Goal: Complete application form: Complete application form

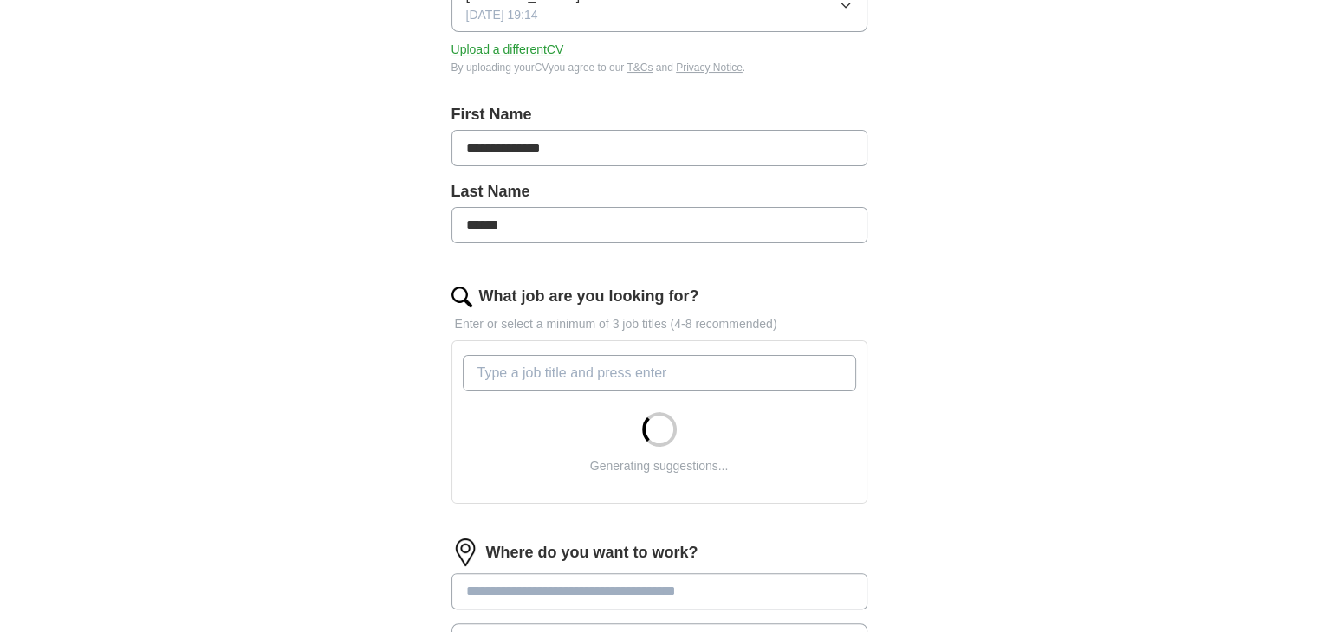
scroll to position [298, 0]
click at [543, 375] on input "What job are you looking for?" at bounding box center [659, 372] width 393 height 36
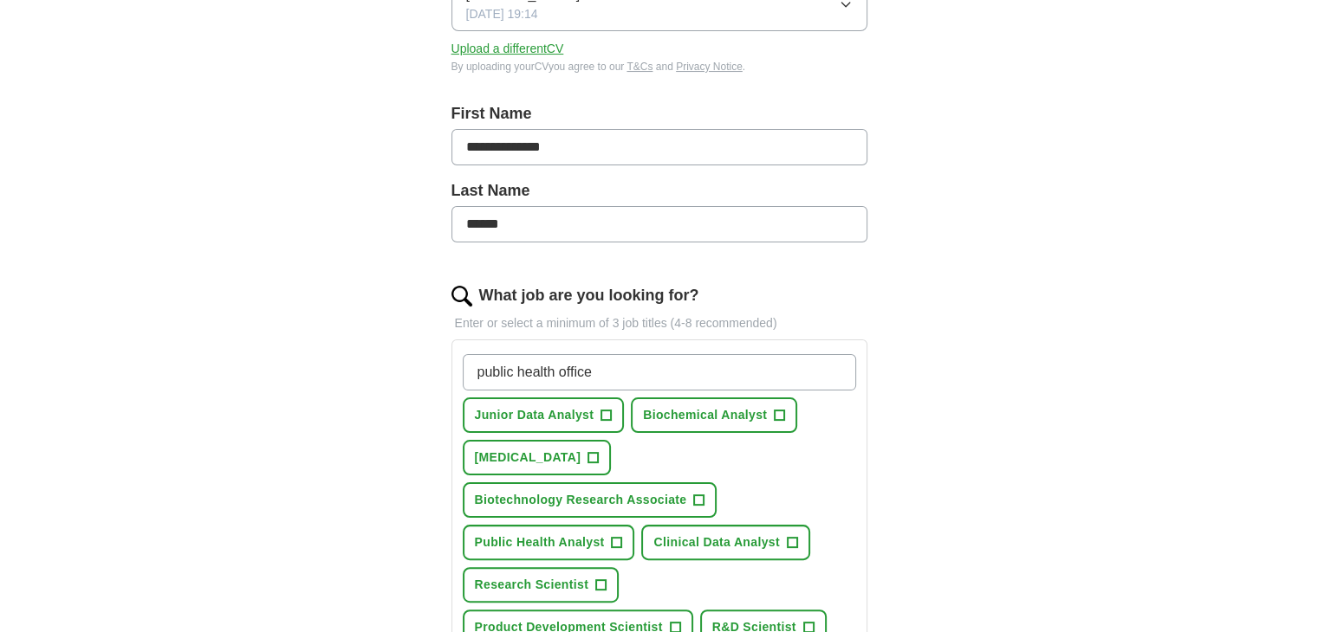
type input "public health officer"
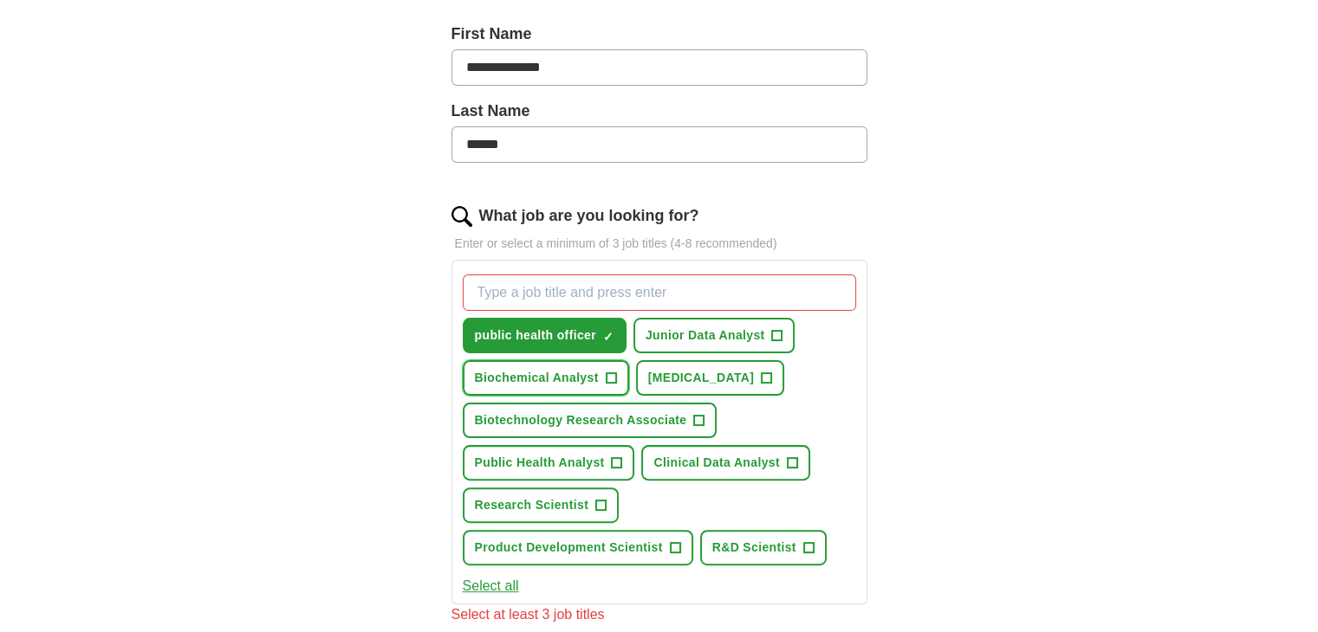
click at [615, 379] on span "+" at bounding box center [611, 378] width 11 height 11
click at [790, 459] on span "+" at bounding box center [792, 464] width 10 height 14
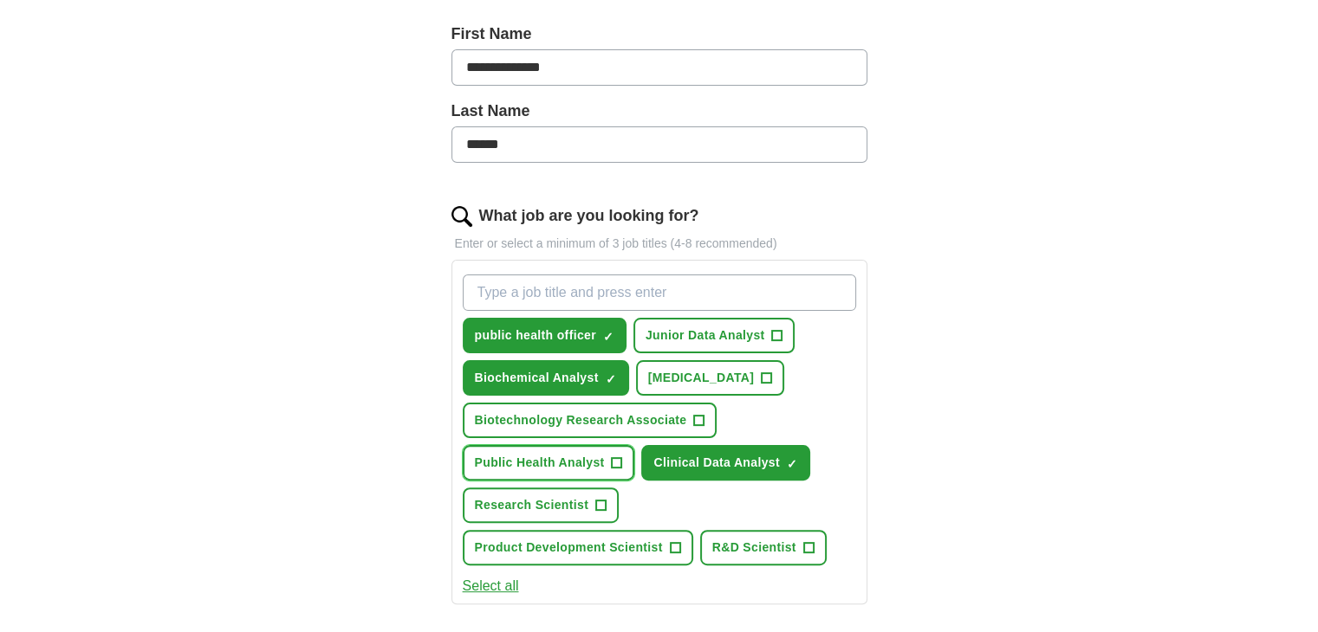
click at [615, 457] on span "+" at bounding box center [617, 464] width 10 height 14
click at [693, 418] on span "+" at bounding box center [698, 420] width 11 height 11
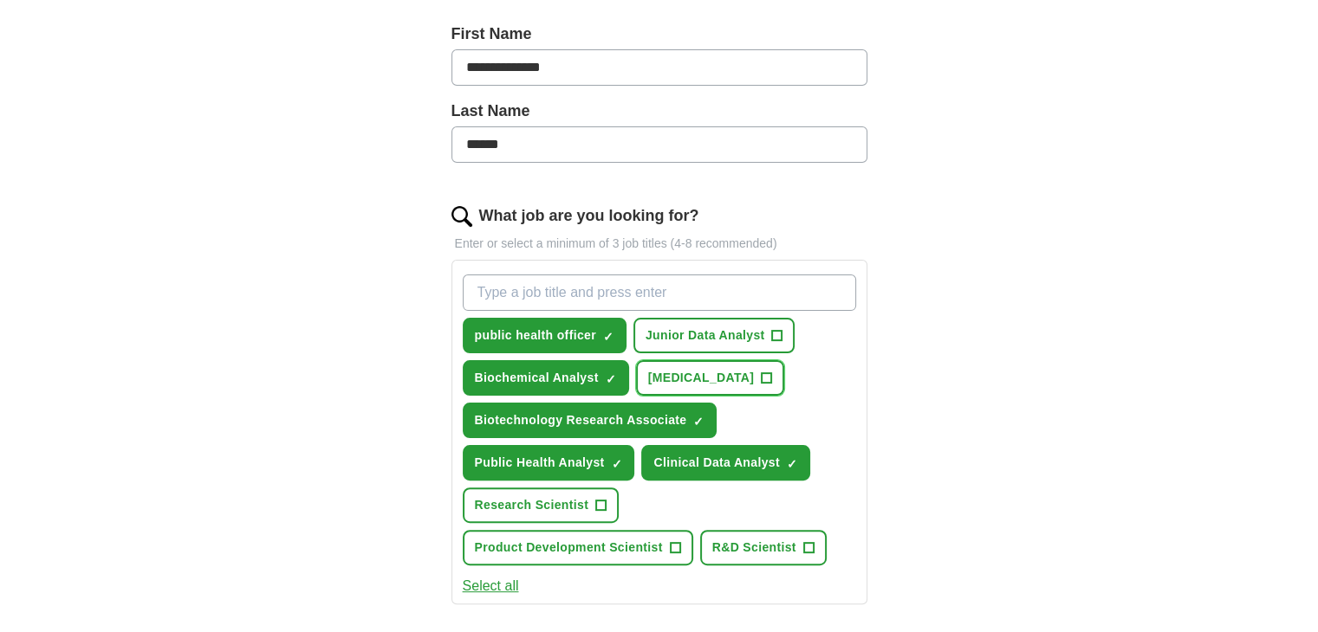
click at [785, 372] on button "Laboratory Technician +" at bounding box center [710, 378] width 149 height 36
click at [613, 289] on input "What job are you looking for?" at bounding box center [659, 293] width 393 height 36
type input "Research Assistant"
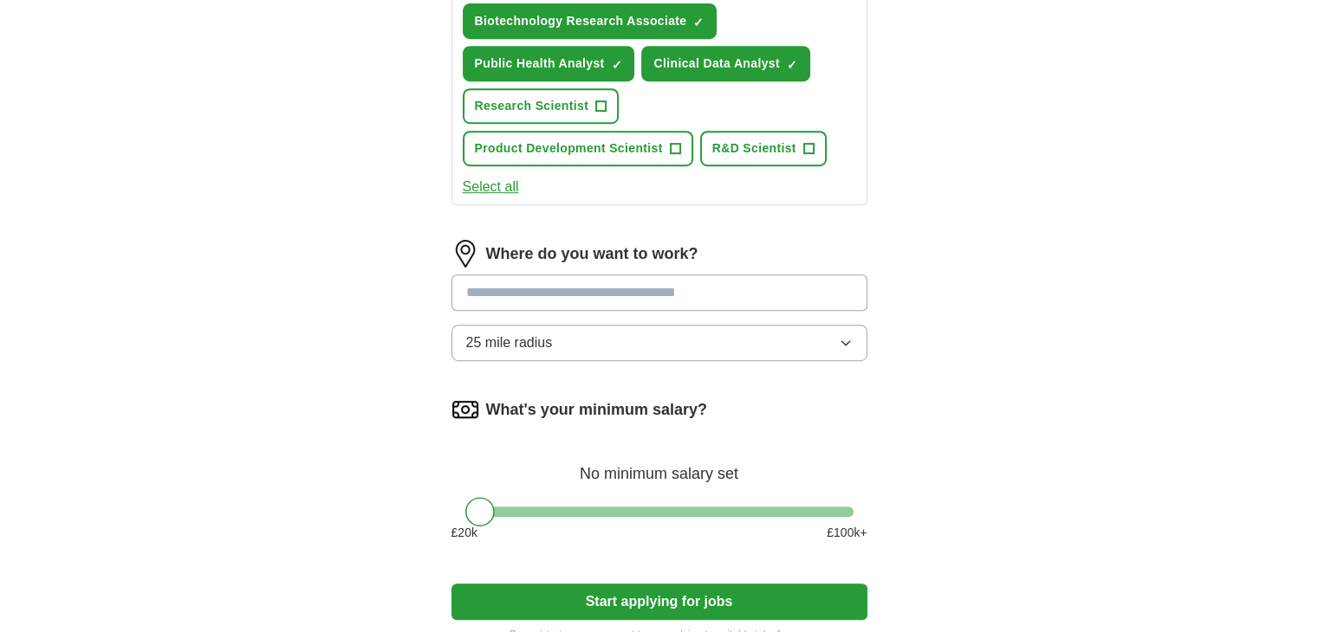
scroll to position [825, 0]
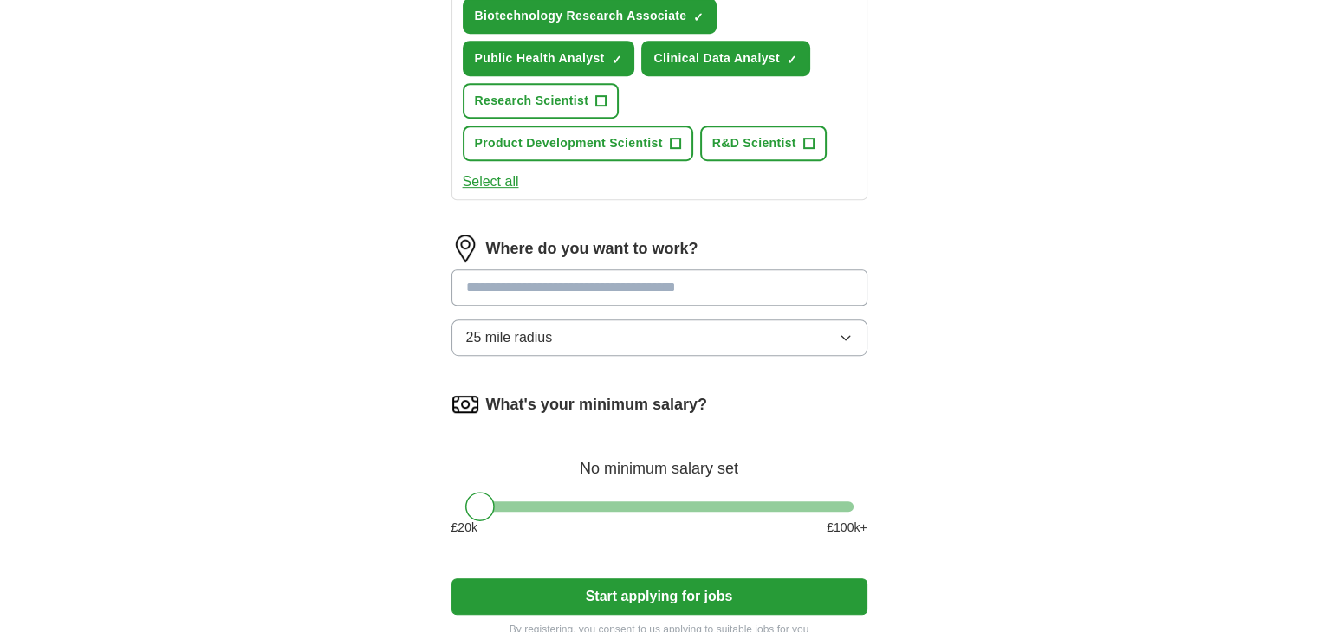
click at [553, 279] on input at bounding box center [659, 287] width 416 height 36
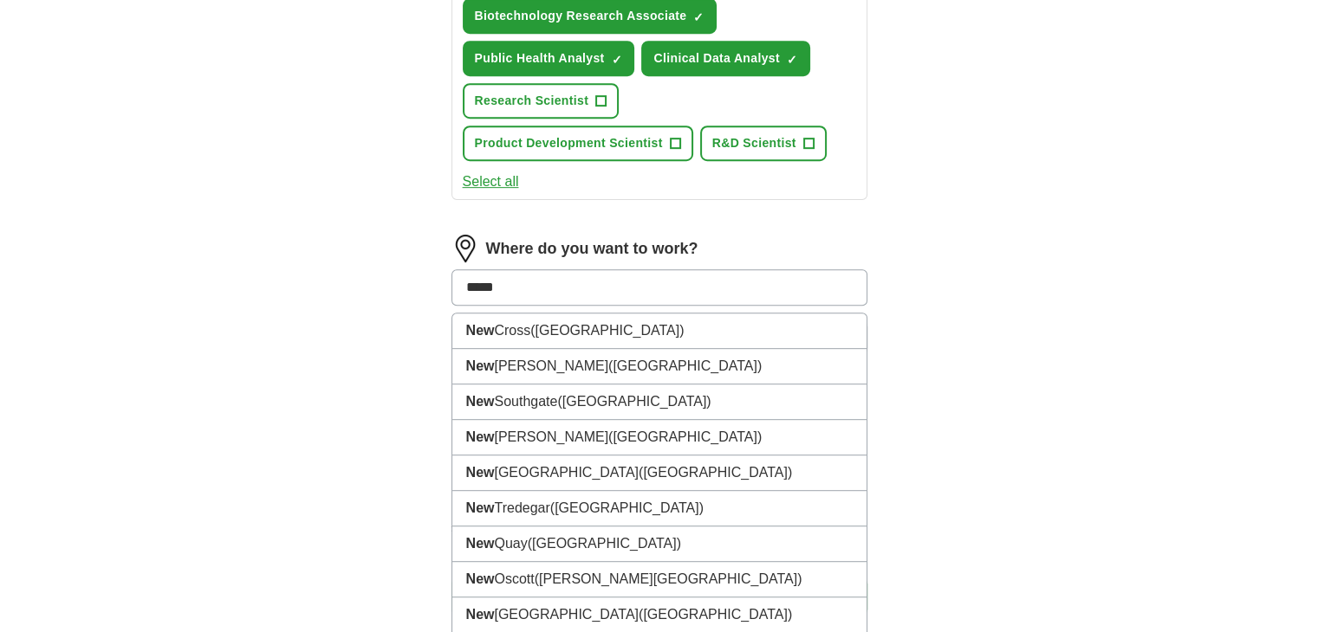
type input "******"
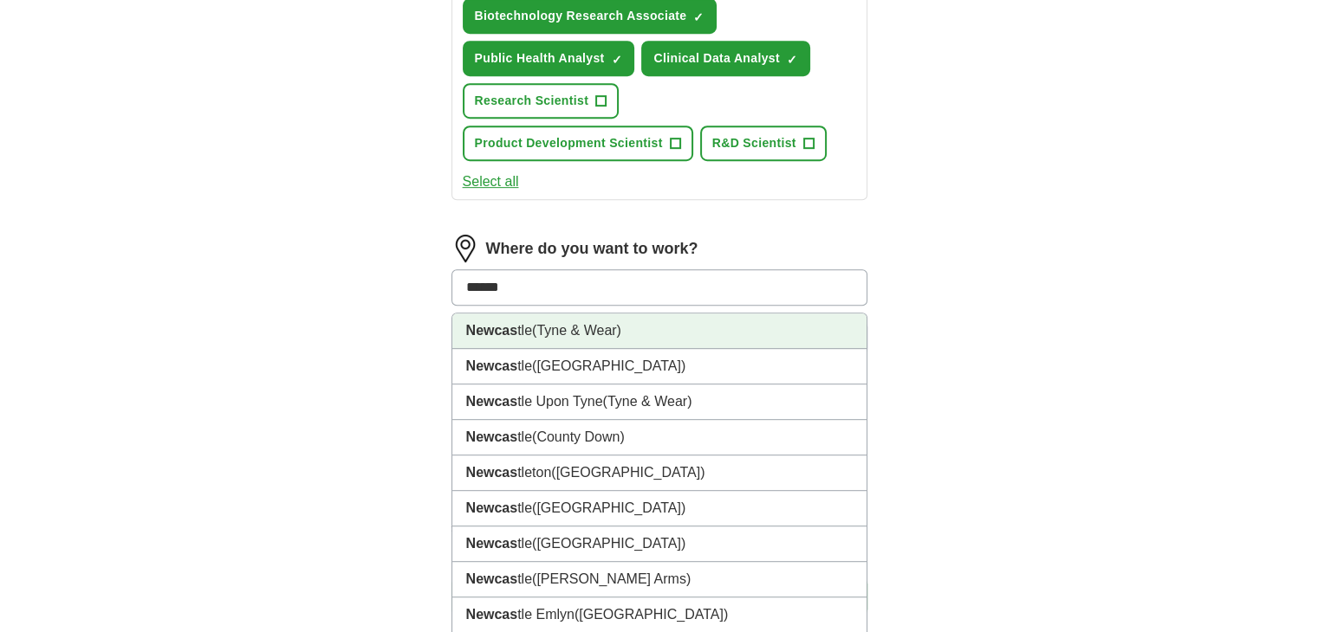
click at [548, 323] on span "(Tyne & Wear)" at bounding box center [576, 330] width 89 height 15
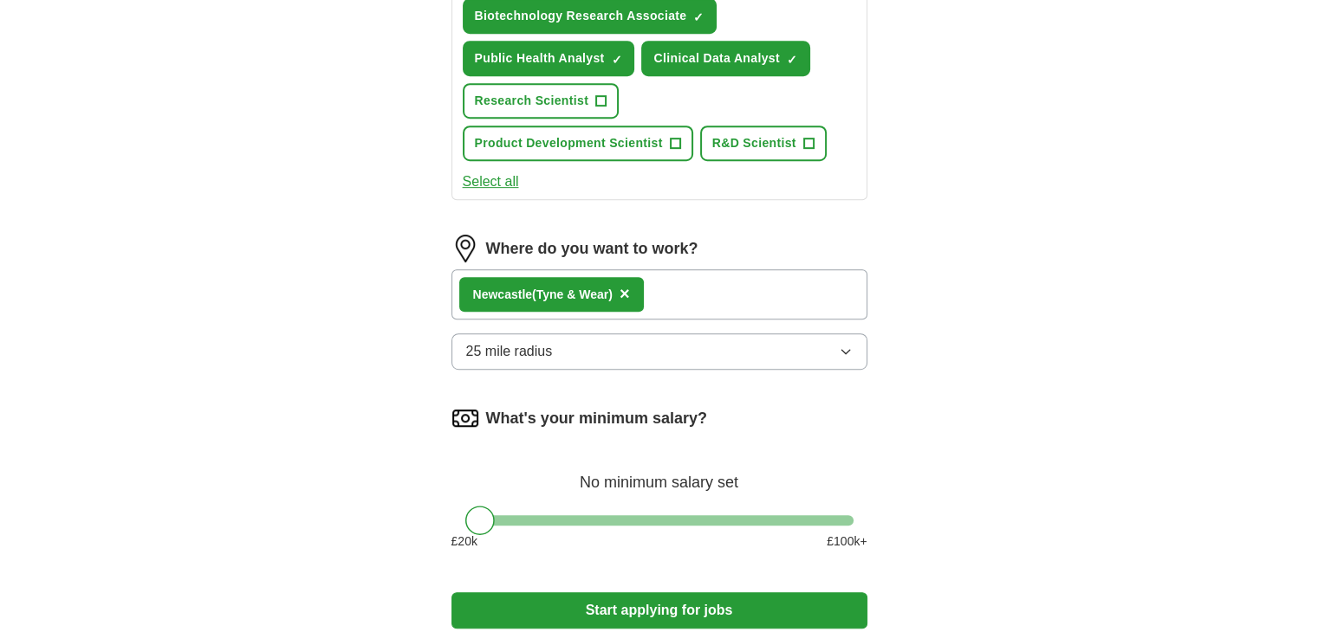
click at [593, 355] on button "25 mile radius" at bounding box center [659, 352] width 416 height 36
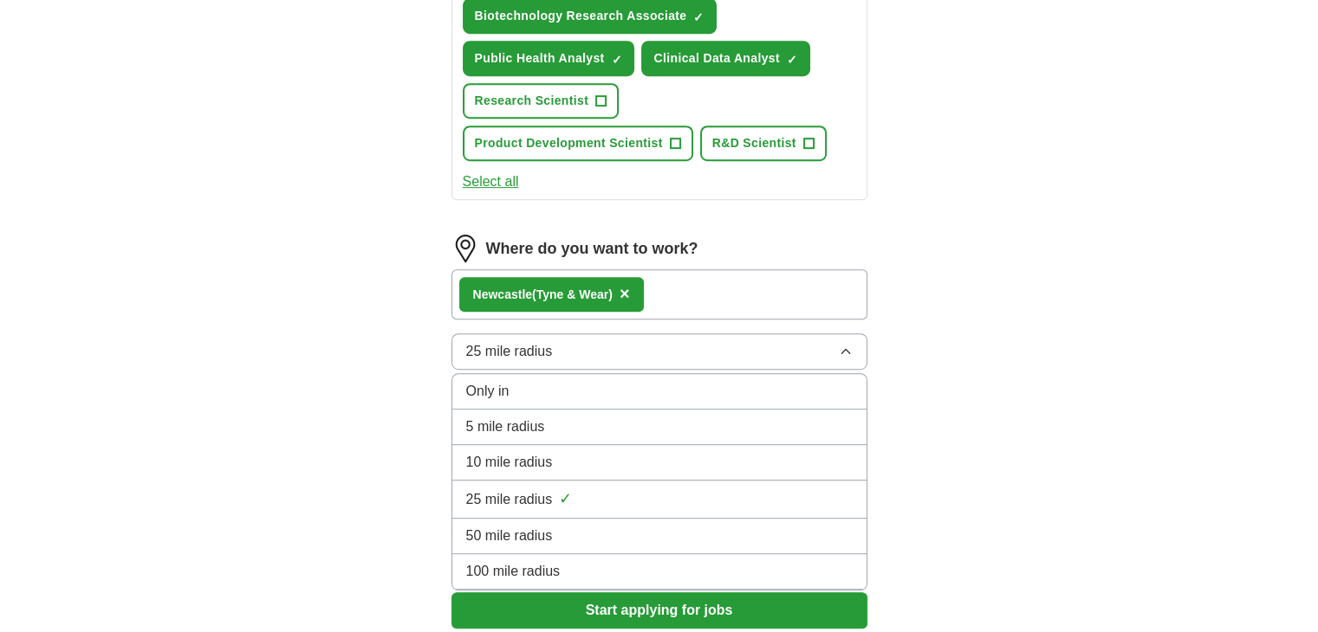
click at [559, 561] on span "100 mile radius" at bounding box center [513, 571] width 94 height 21
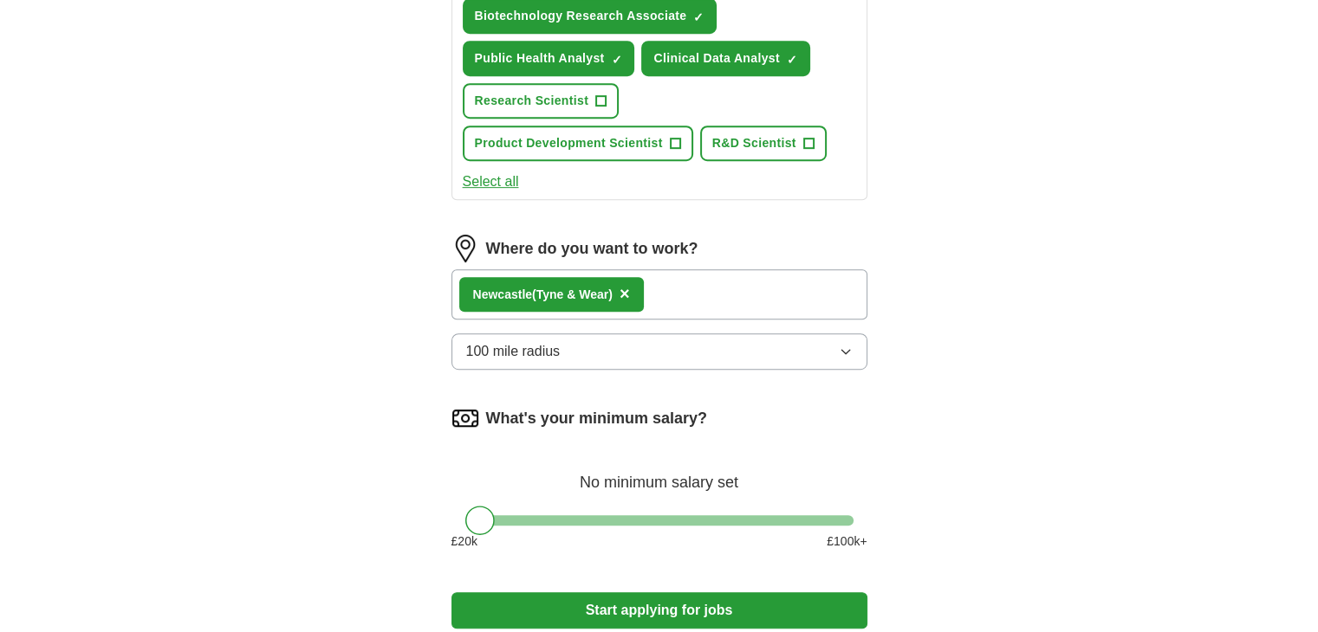
click at [716, 294] on div "Newcas tle (Tyne & Wear) ×" at bounding box center [659, 294] width 416 height 50
click at [686, 282] on div "Newcas tle (Tyne & Wear) ×" at bounding box center [659, 294] width 416 height 50
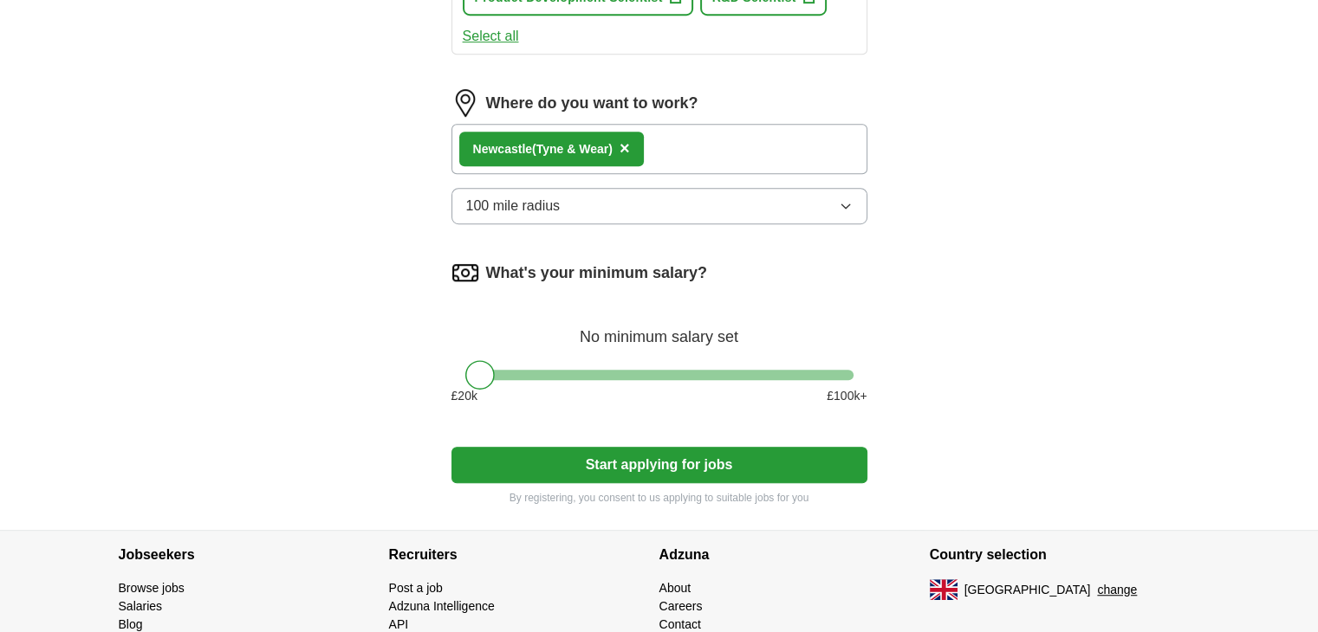
scroll to position [970, 0]
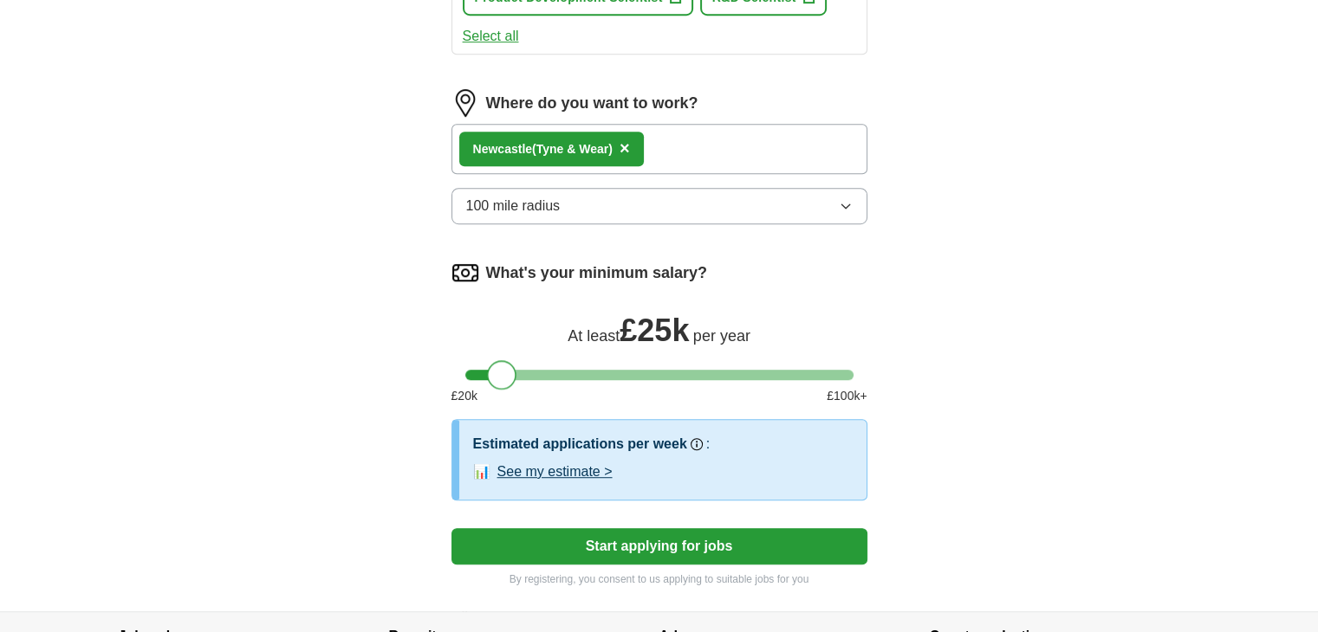
drag, startPoint x: 473, startPoint y: 374, endPoint x: 497, endPoint y: 376, distance: 24.3
click at [497, 376] on div at bounding box center [501, 374] width 29 height 29
click at [627, 542] on button "Start applying for jobs" at bounding box center [659, 546] width 416 height 36
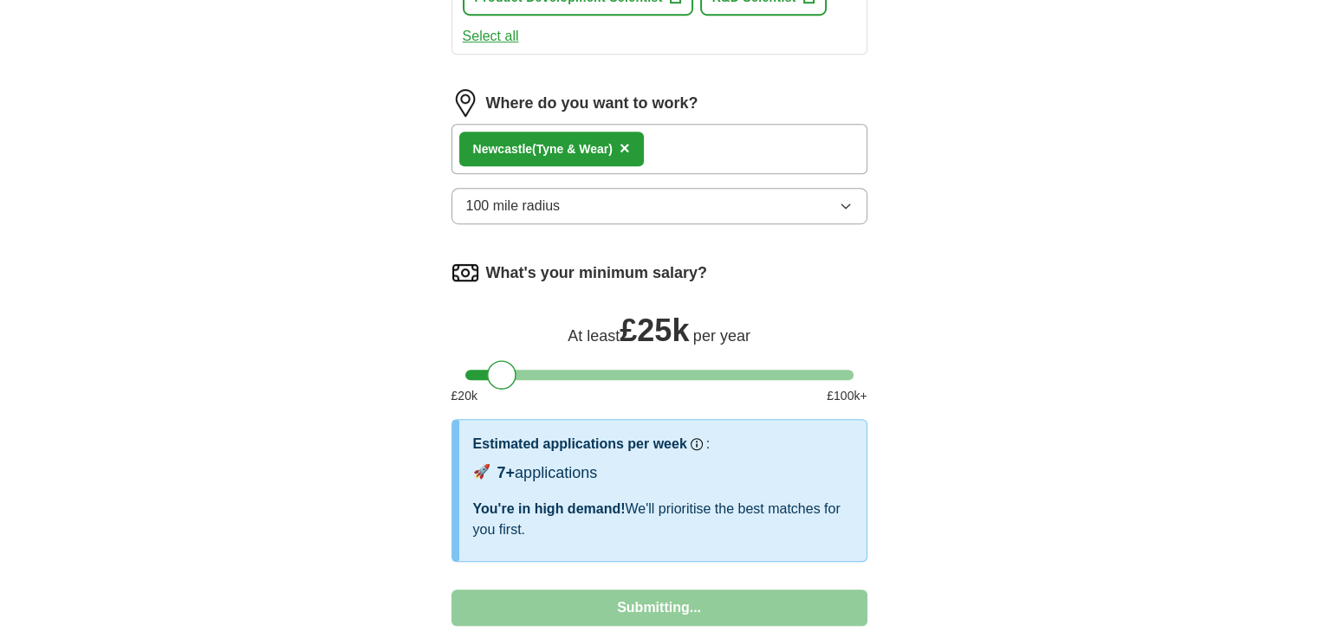
select select "**"
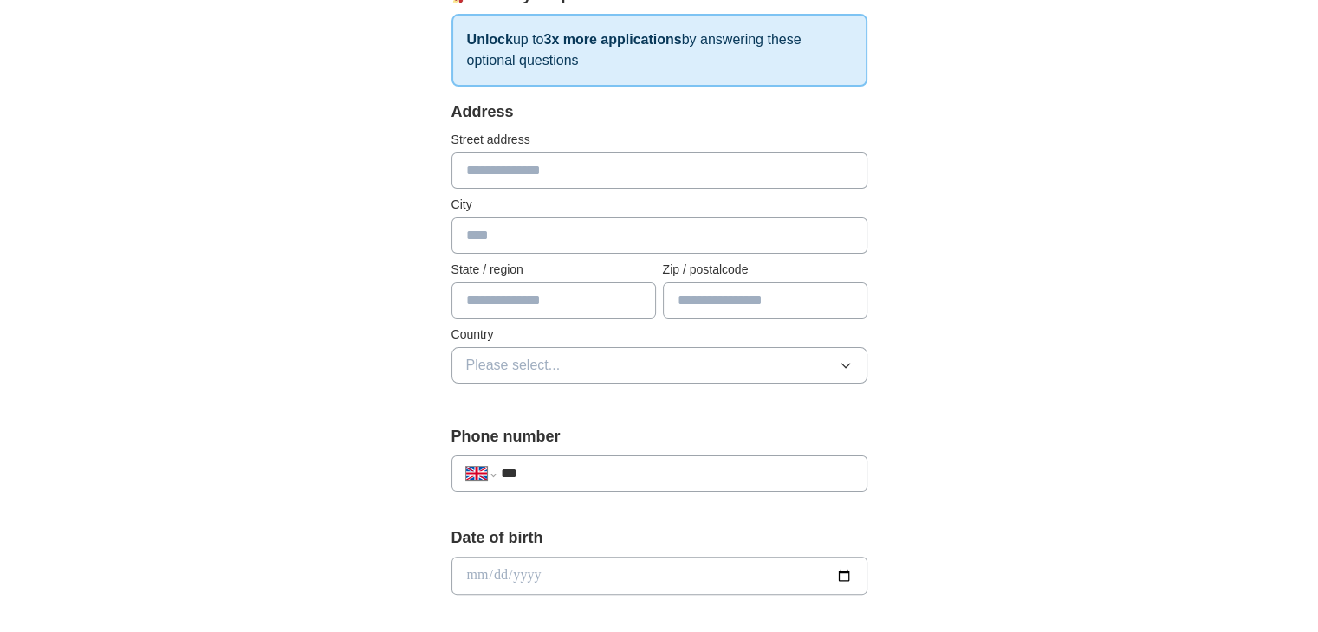
scroll to position [158, 0]
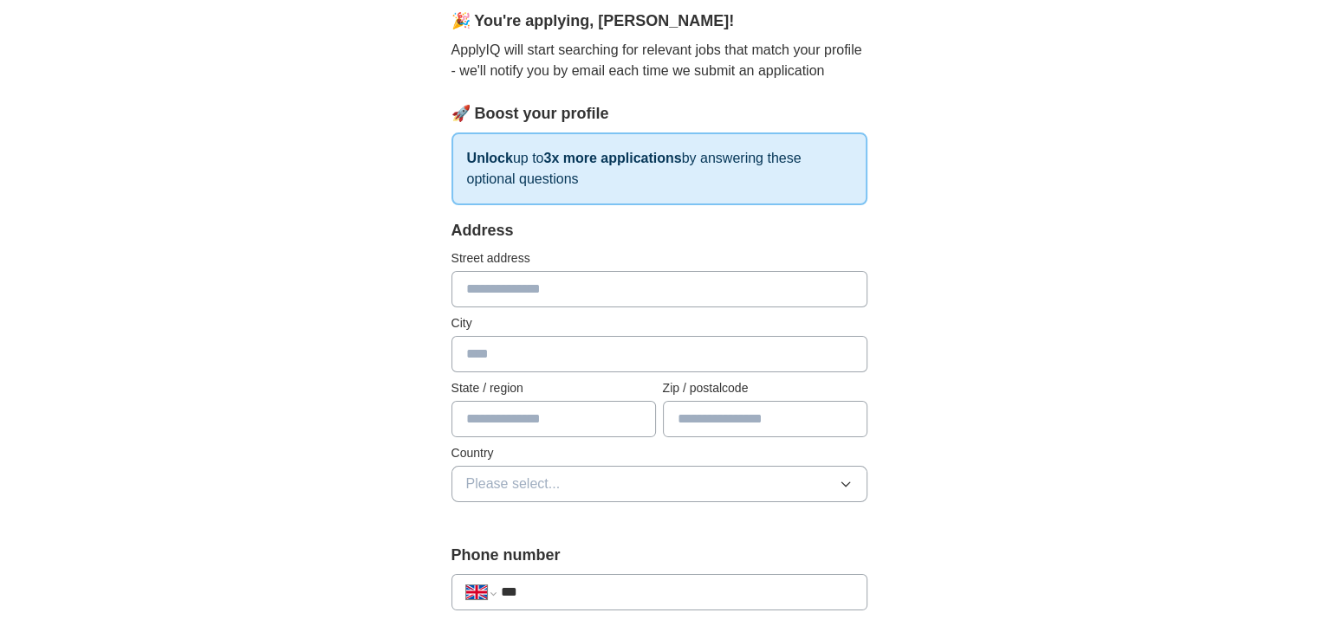
click at [540, 298] on input "text" at bounding box center [659, 289] width 416 height 36
type input "**********"
type input "*******"
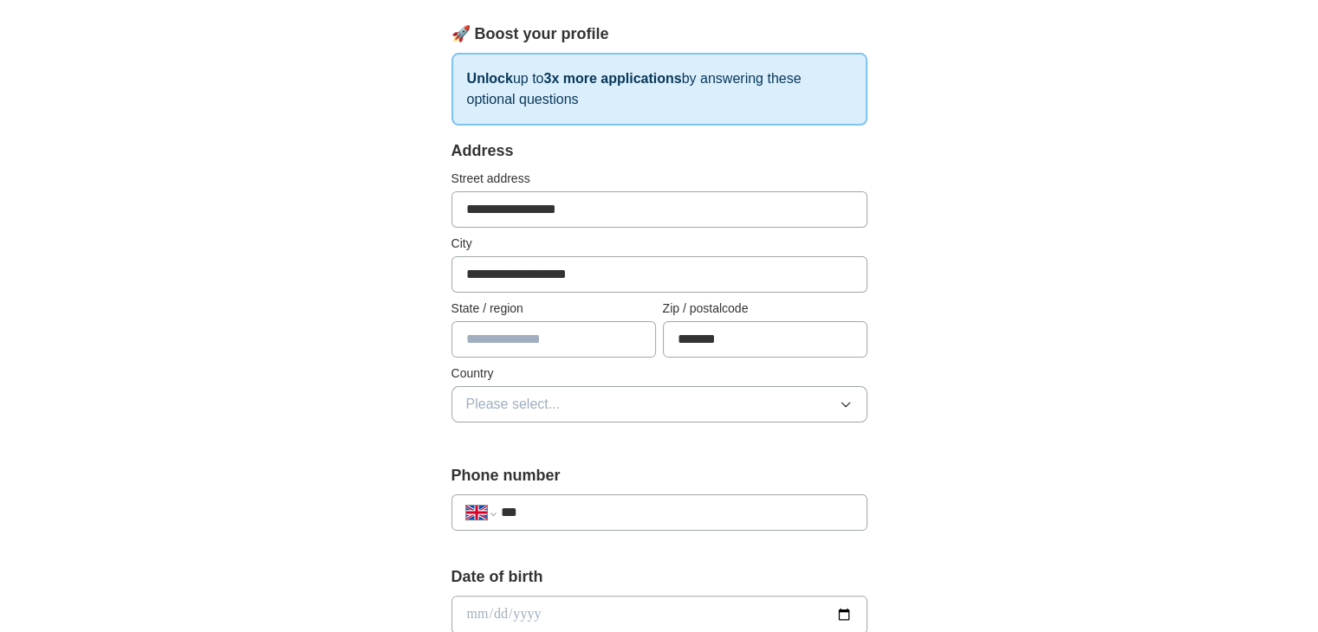
click at [558, 515] on input "***" at bounding box center [676, 512] width 352 height 21
type input "**********"
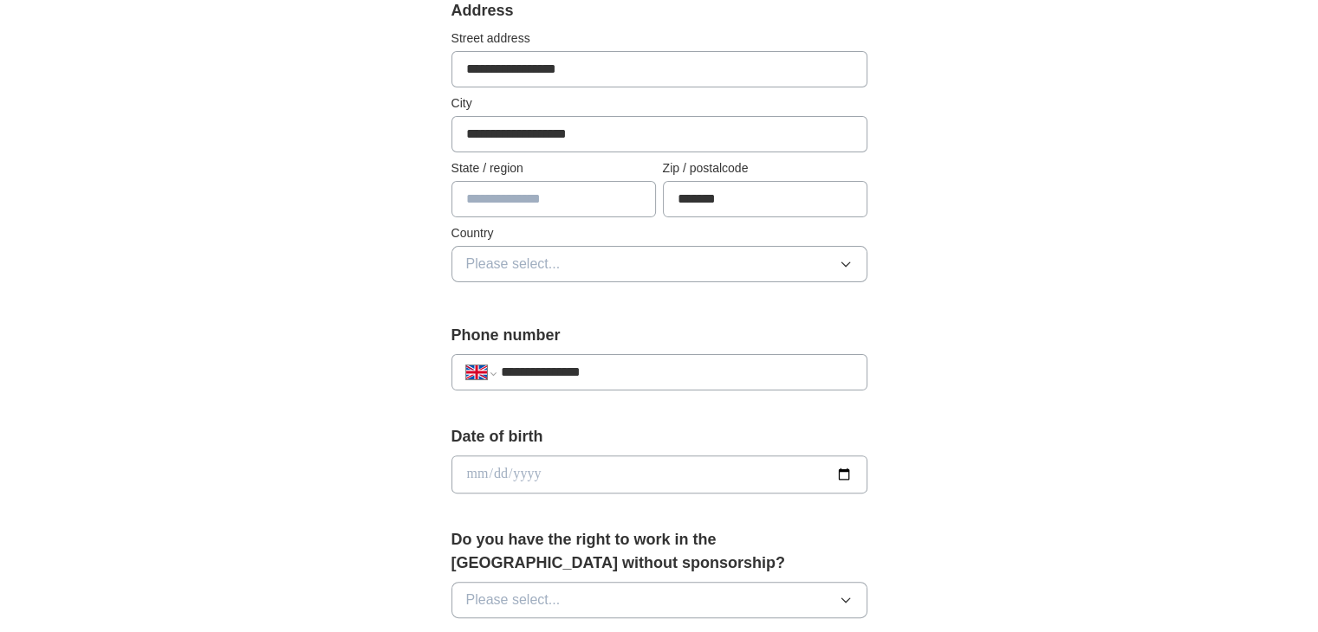
scroll to position [380, 0]
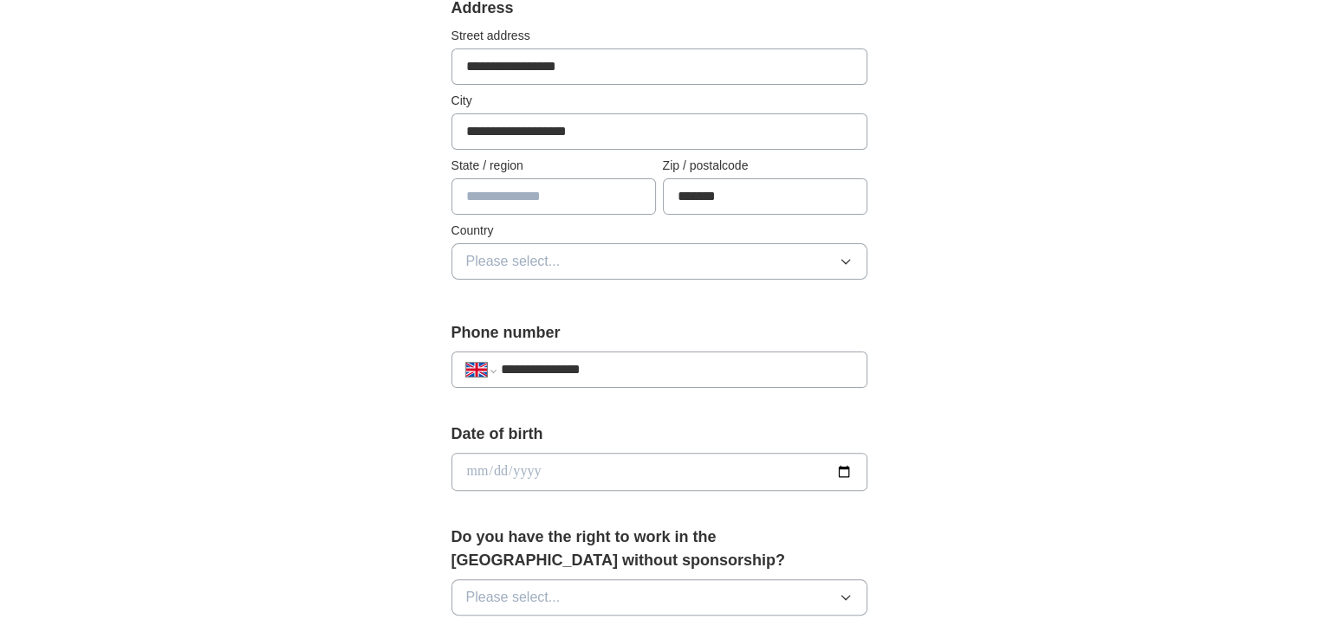
click at [652, 478] on input "date" at bounding box center [659, 472] width 416 height 38
type input "**********"
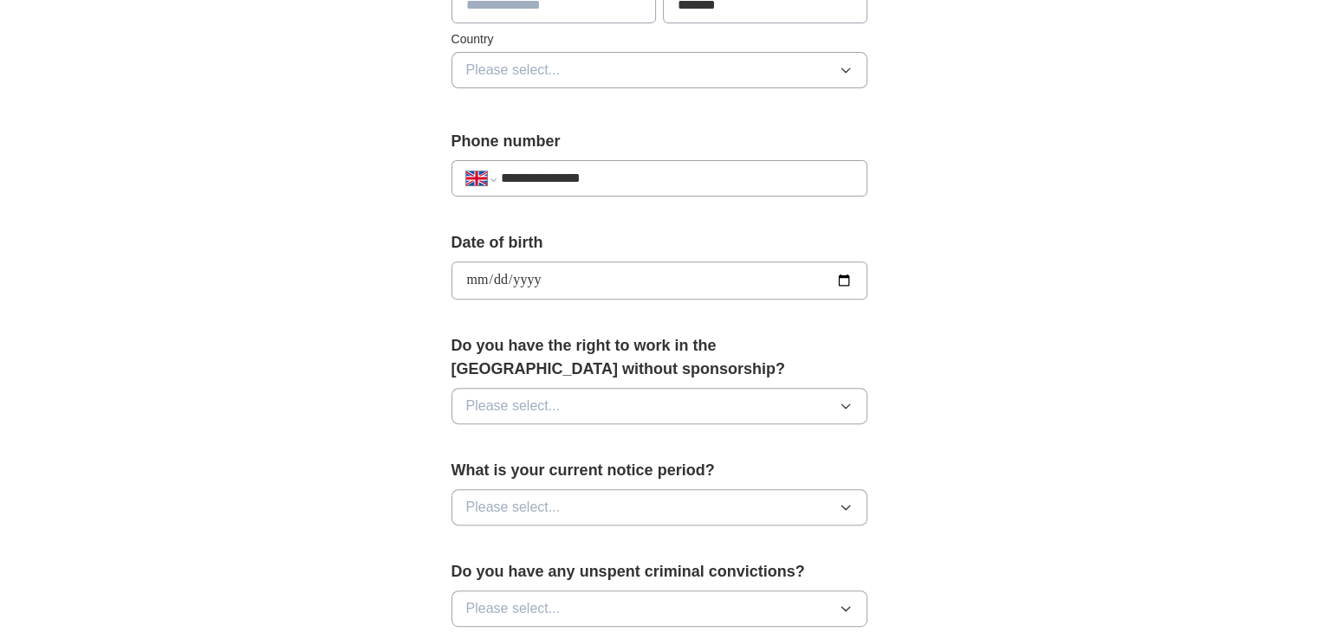
scroll to position [595, 0]
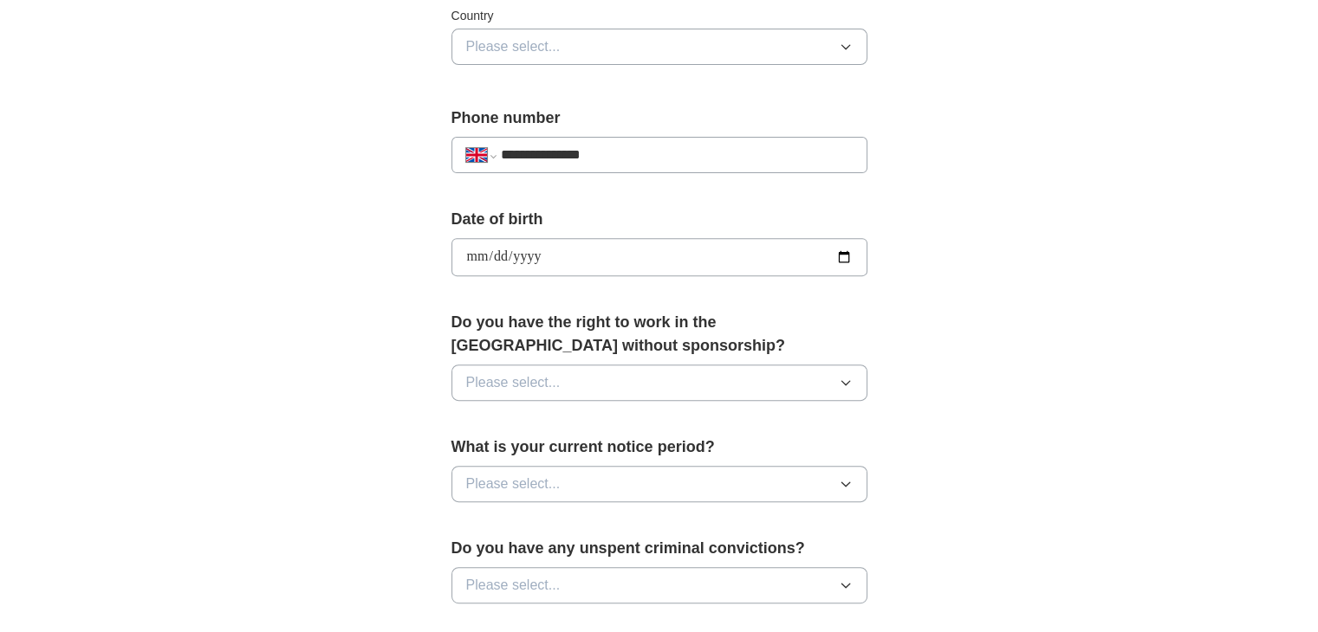
click at [658, 386] on button "Please select..." at bounding box center [659, 383] width 416 height 36
click at [517, 417] on div "Yes" at bounding box center [659, 422] width 386 height 21
click at [526, 483] on span "Please select..." at bounding box center [513, 484] width 94 height 21
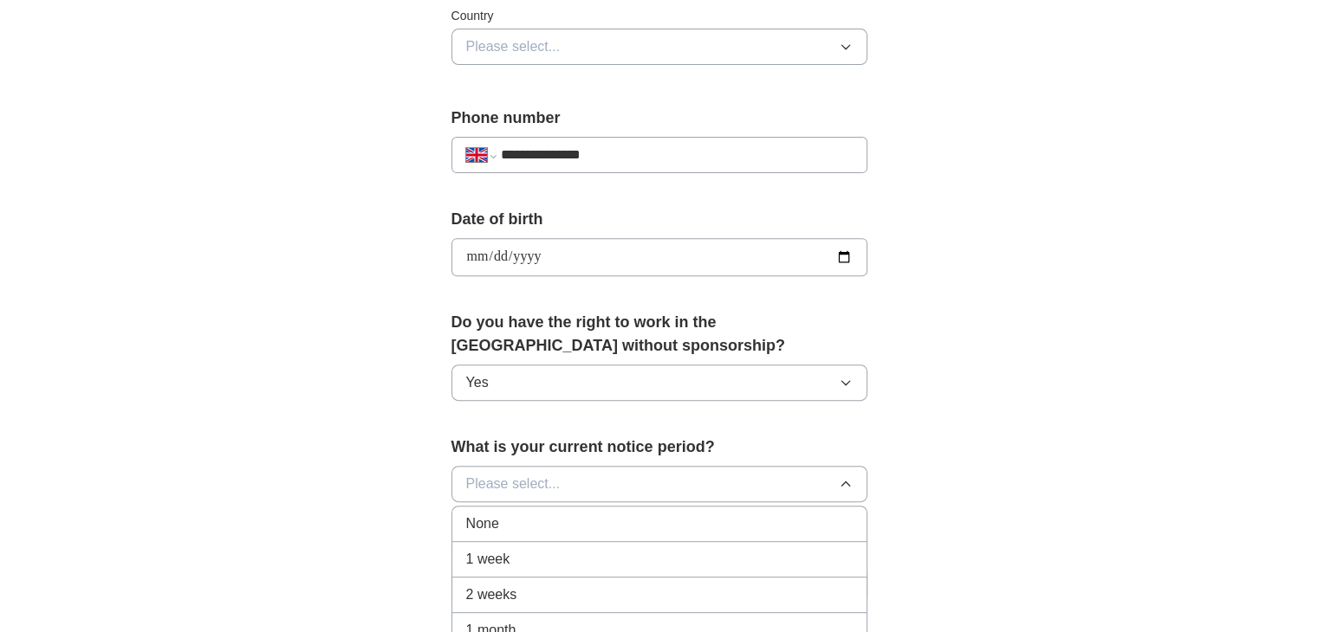
click at [509, 549] on span "1 week" at bounding box center [488, 559] width 44 height 21
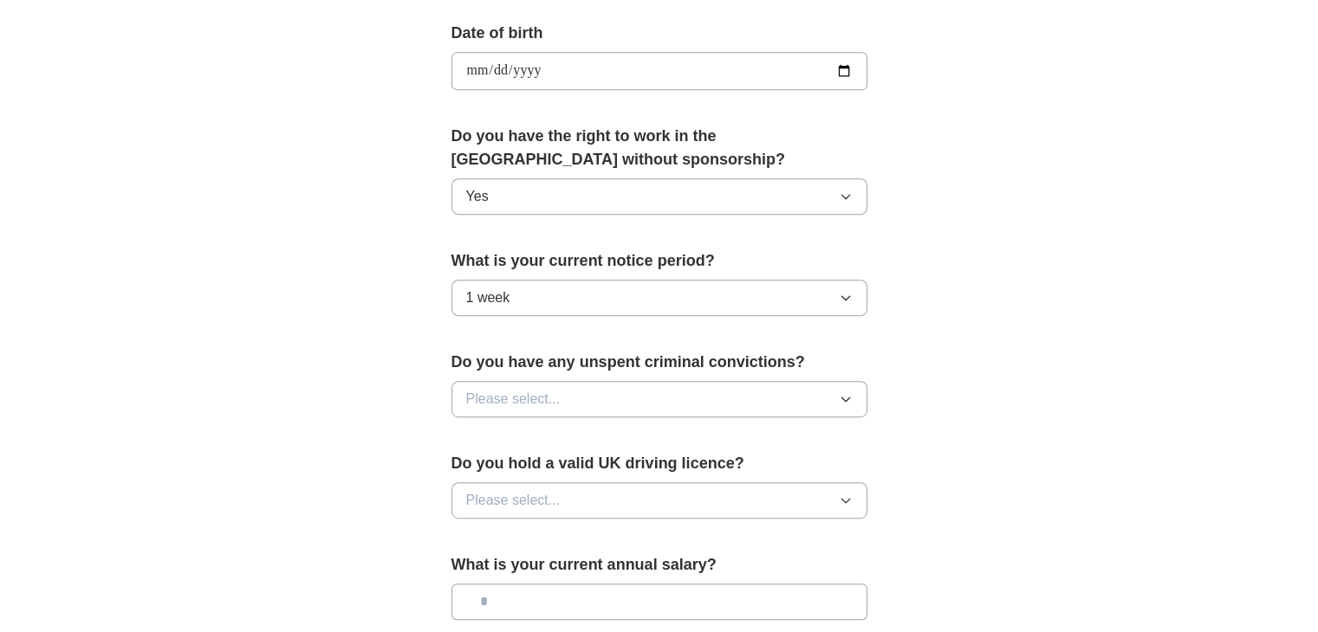
scroll to position [782, 0]
click at [624, 386] on button "Please select..." at bounding box center [659, 398] width 416 height 36
click at [526, 477] on div "No" at bounding box center [659, 473] width 386 height 21
click at [551, 489] on span "Please select..." at bounding box center [513, 499] width 94 height 21
click at [516, 535] on div "Yes" at bounding box center [659, 539] width 386 height 21
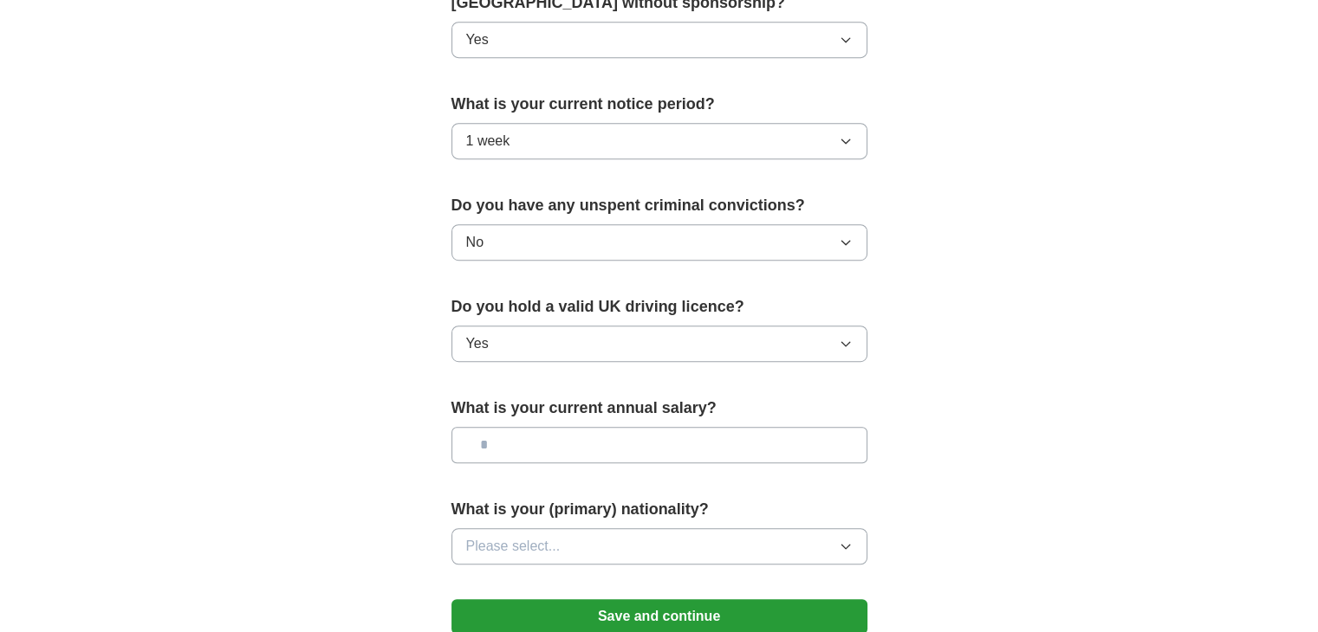
scroll to position [939, 0]
click at [605, 439] on input "text" at bounding box center [659, 444] width 416 height 36
click at [561, 450] on input "text" at bounding box center [659, 444] width 416 height 36
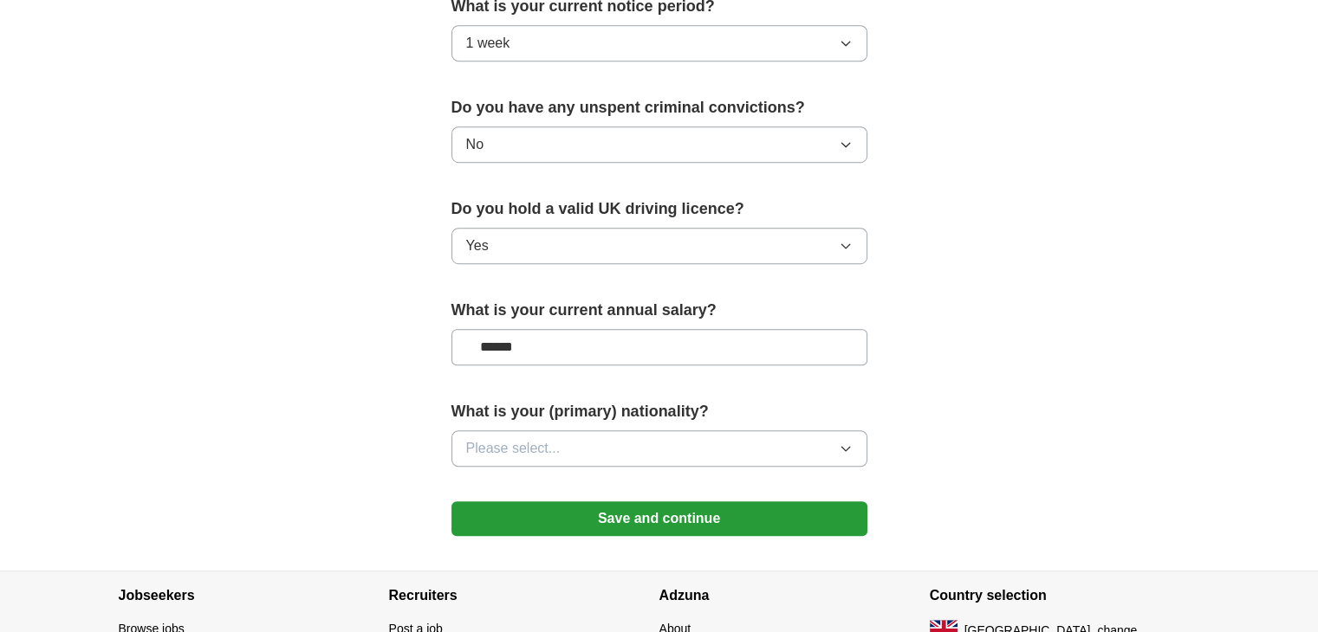
scroll to position [1036, 0]
type input "******"
click at [610, 439] on button "Please select..." at bounding box center [659, 449] width 416 height 36
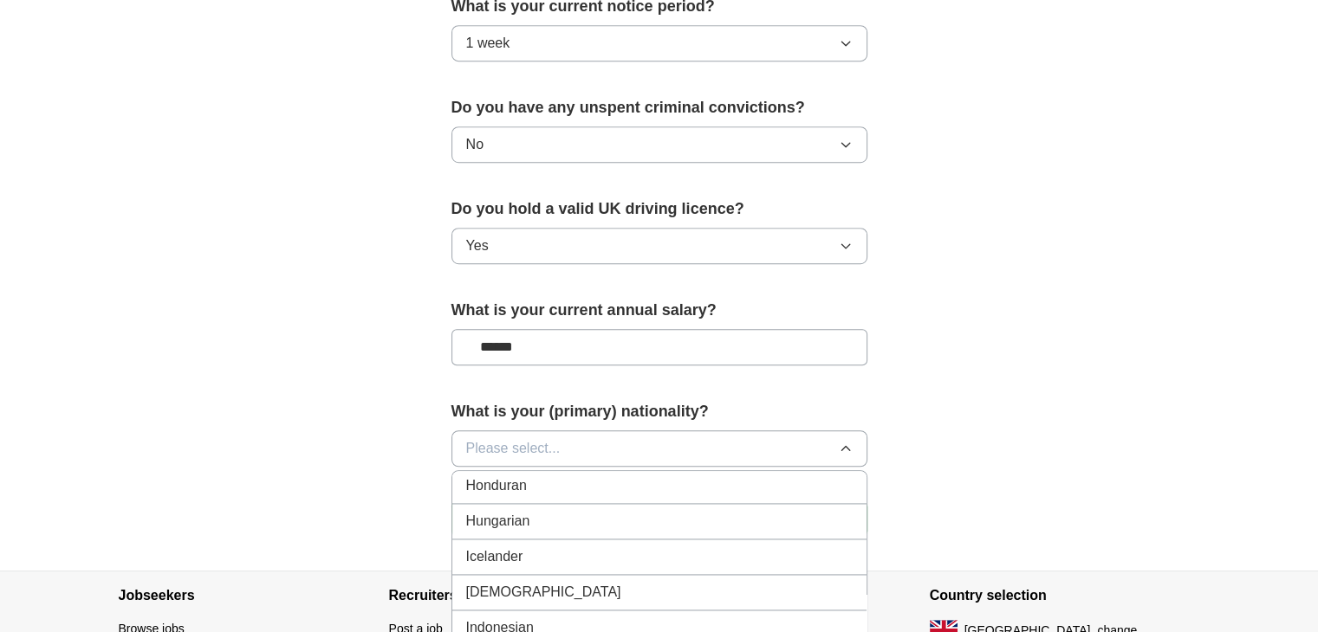
scroll to position [2737, 0]
click at [524, 583] on div "Indian" at bounding box center [659, 593] width 386 height 21
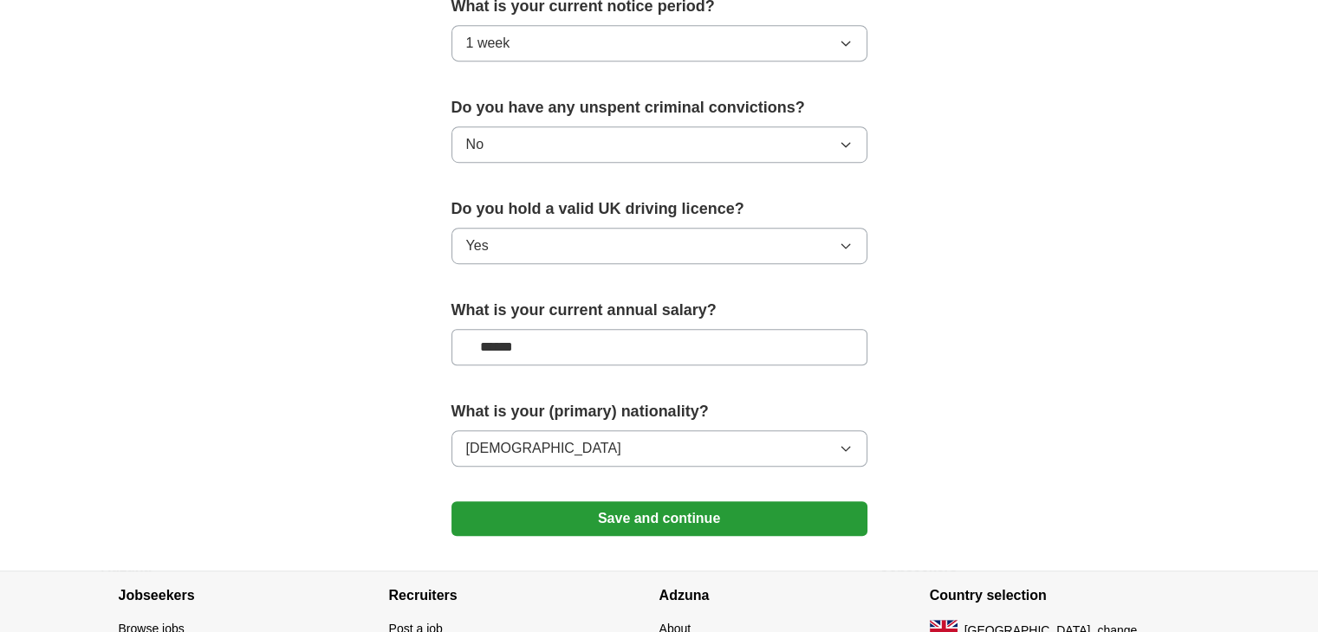
click at [674, 513] on button "Save and continue" at bounding box center [659, 519] width 416 height 35
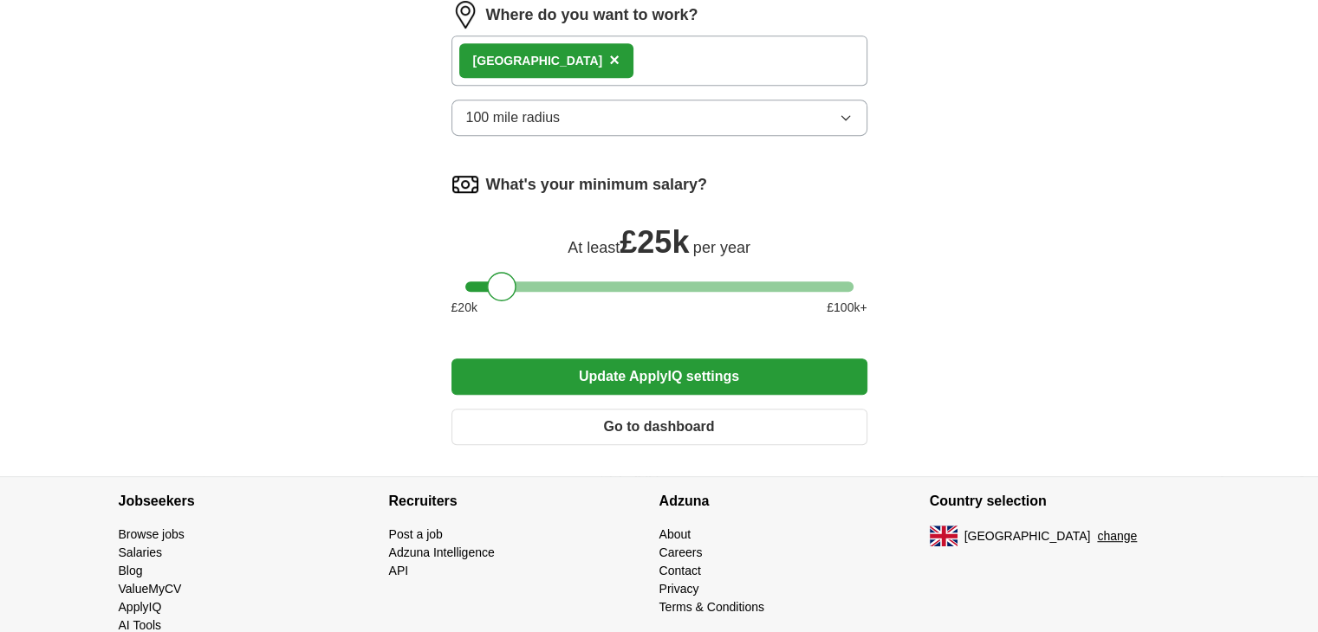
scroll to position [870, 0]
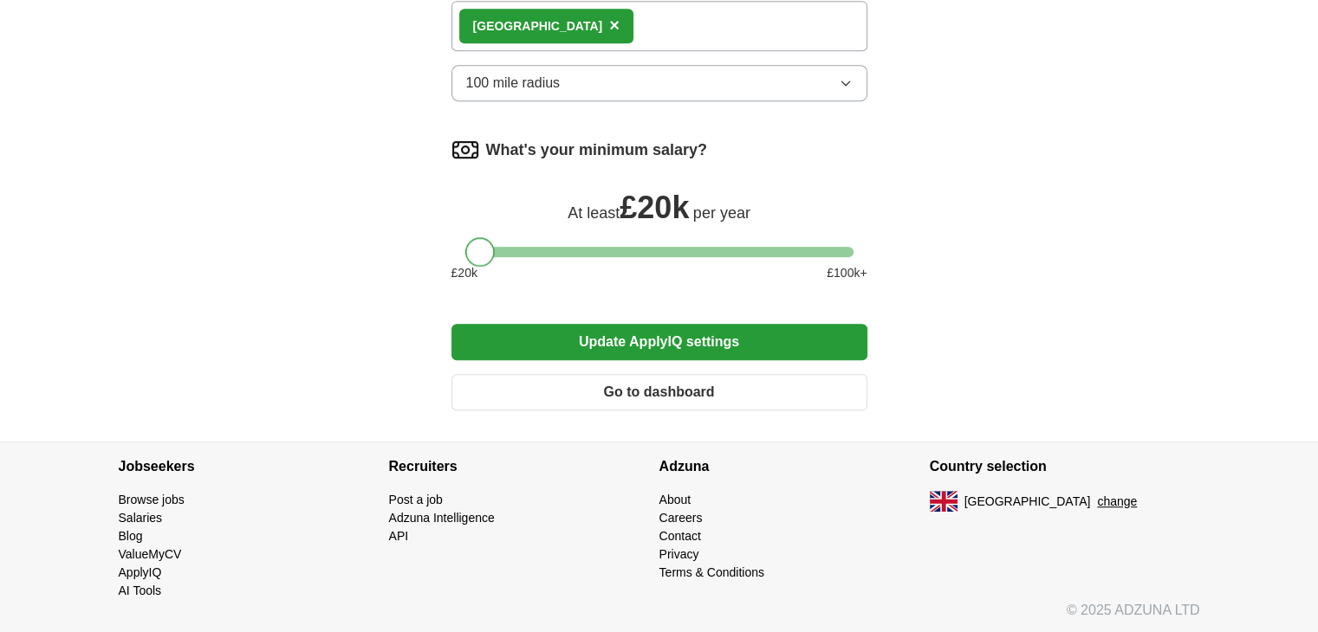
drag, startPoint x: 499, startPoint y: 249, endPoint x: 477, endPoint y: 250, distance: 21.7
click at [477, 250] on div at bounding box center [479, 251] width 29 height 29
click at [677, 330] on button "Update ApplyIQ settings" at bounding box center [659, 342] width 416 height 36
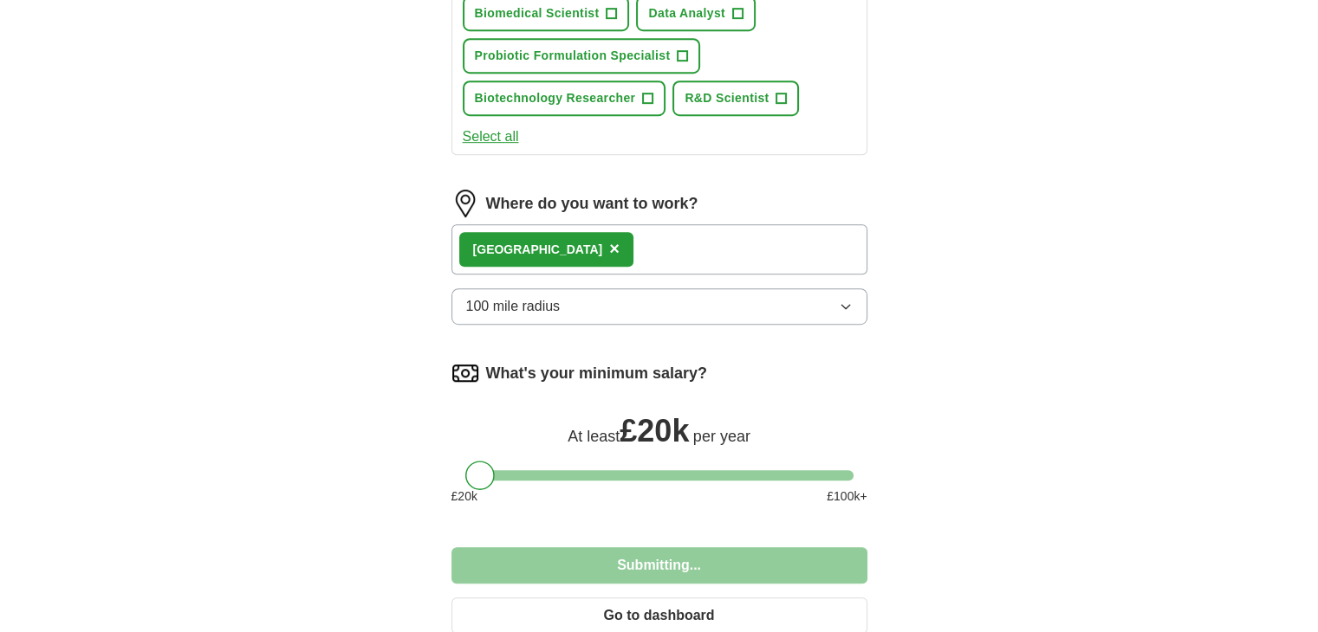
scroll to position [1087, 0]
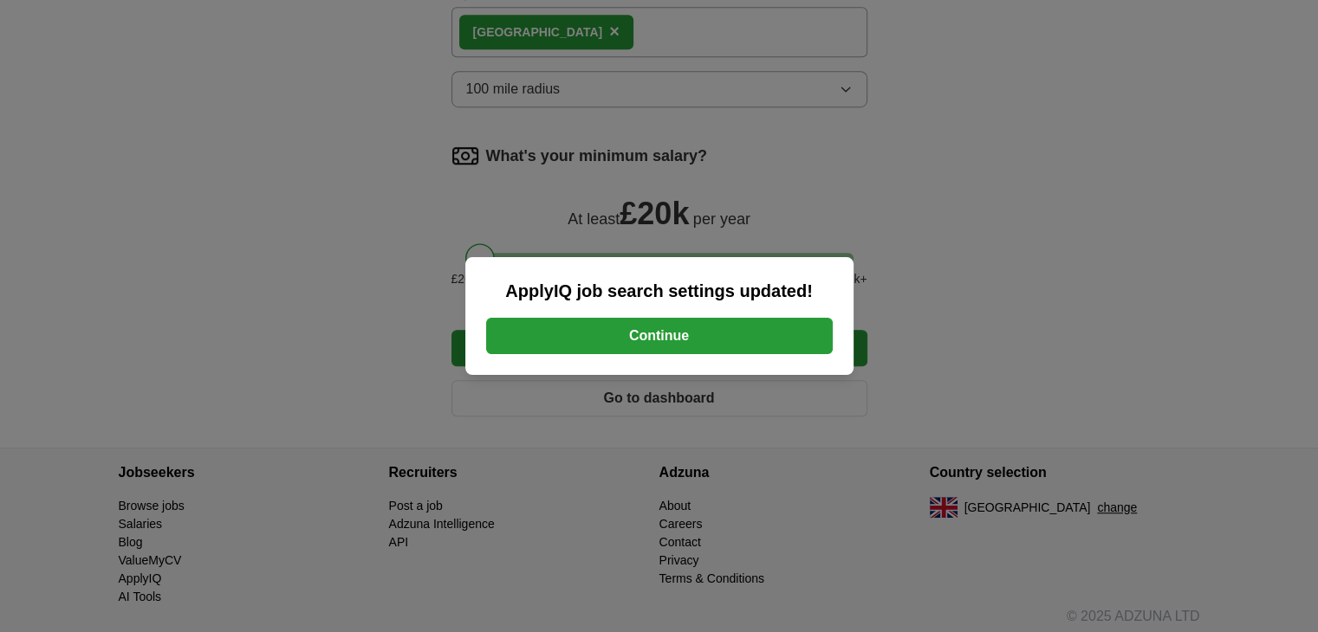
click at [677, 330] on button "Continue" at bounding box center [659, 336] width 347 height 36
